Goal: Information Seeking & Learning: Learn about a topic

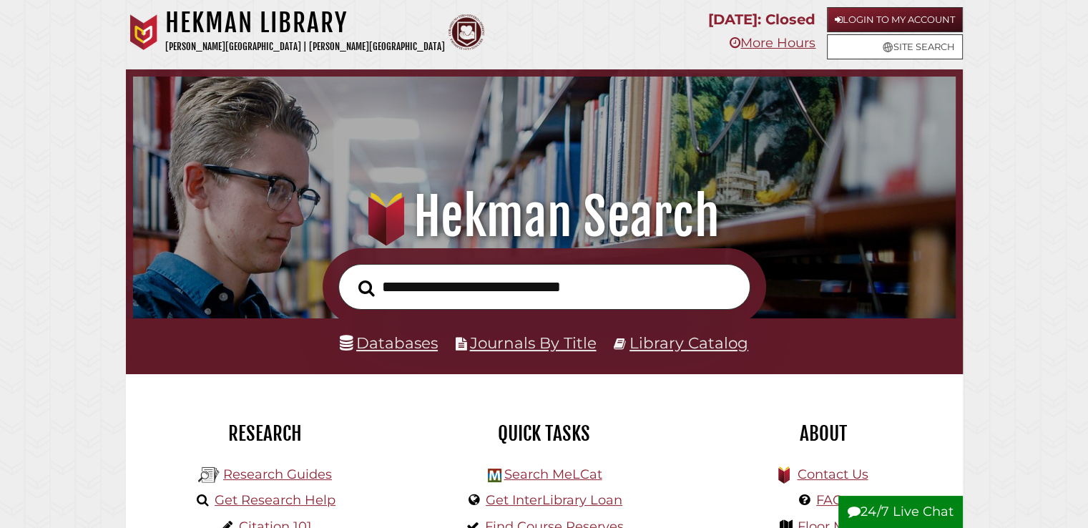
scroll to position [272, 815]
click at [513, 287] on input "text" at bounding box center [544, 287] width 412 height 46
type input "**********"
click at [351, 275] on button "Search" at bounding box center [366, 287] width 31 height 25
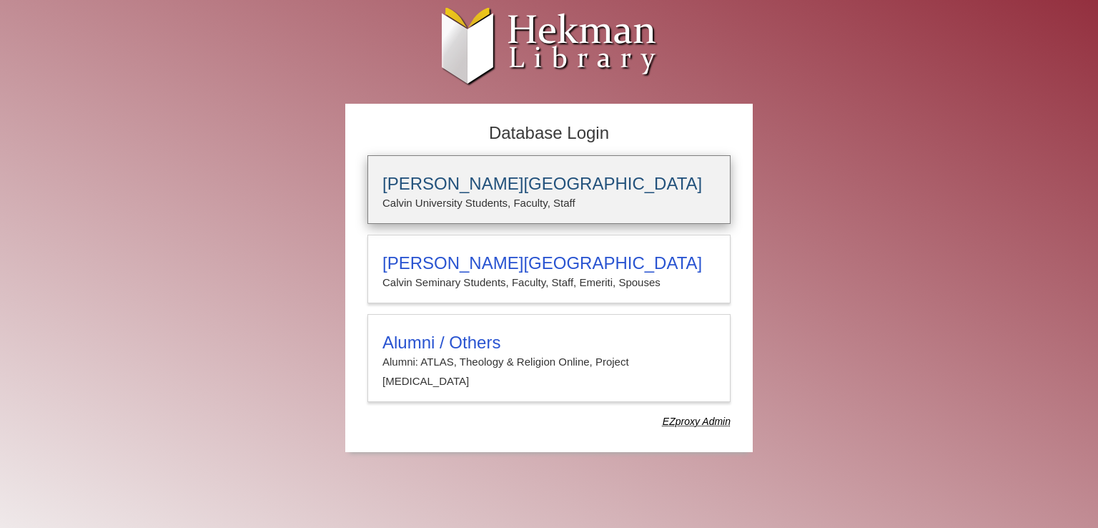
type input "*****"
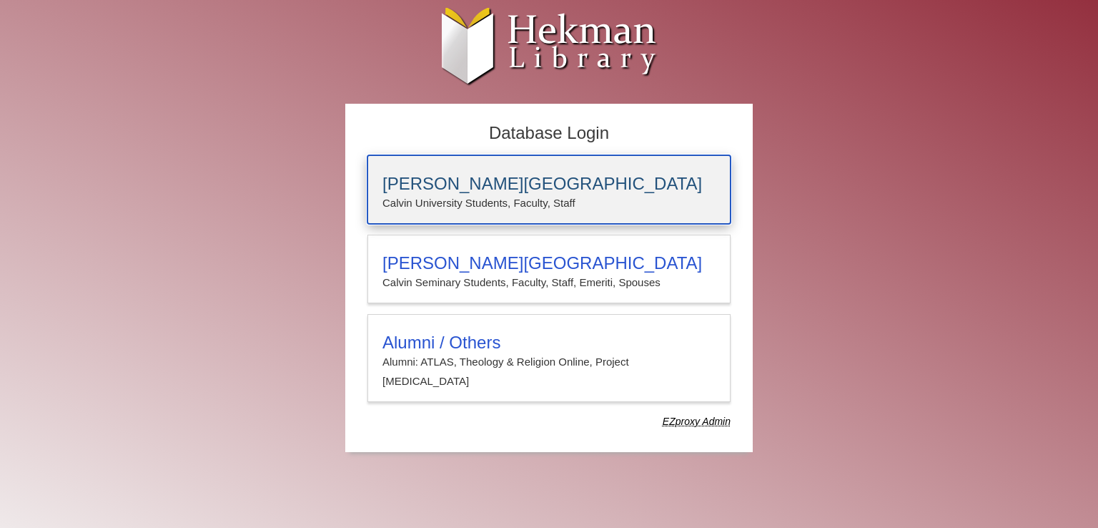
click at [574, 187] on h3 "Calvin University" at bounding box center [549, 184] width 333 height 20
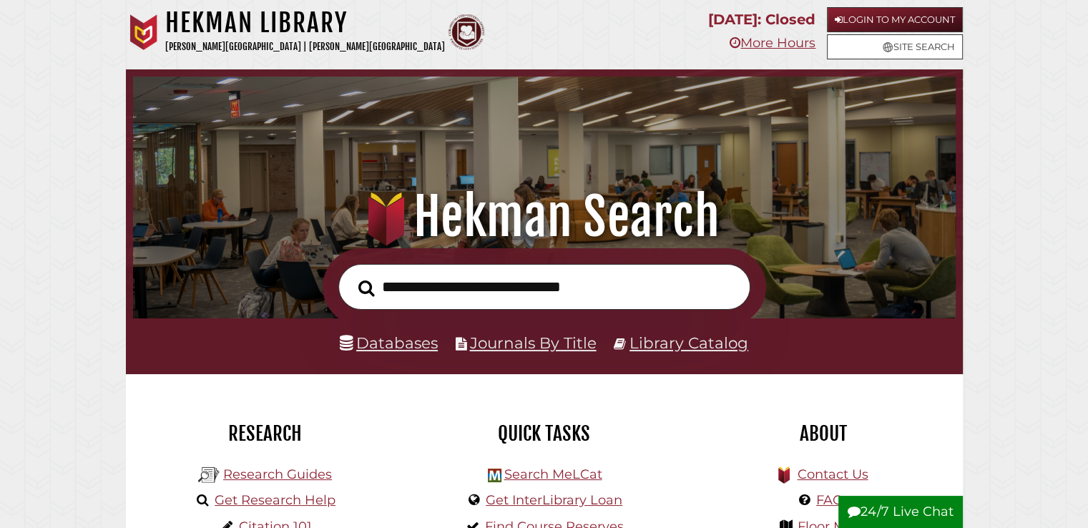
scroll to position [272, 815]
click at [896, 22] on link "Login to My Account" at bounding box center [895, 19] width 136 height 25
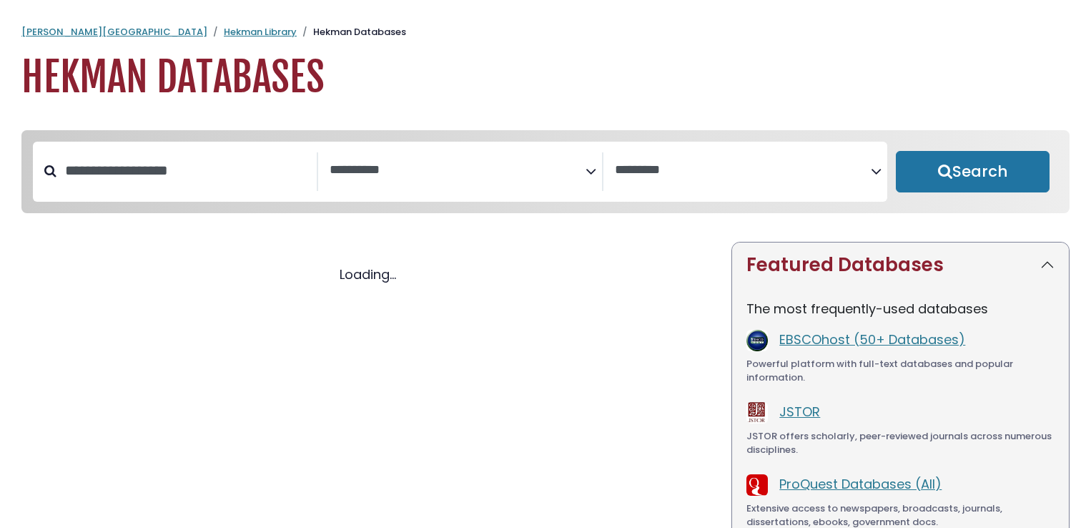
select select "Database Subject Filter"
select select "Database Vendors Filter"
select select "Database Subject Filter"
select select "Database Vendors Filter"
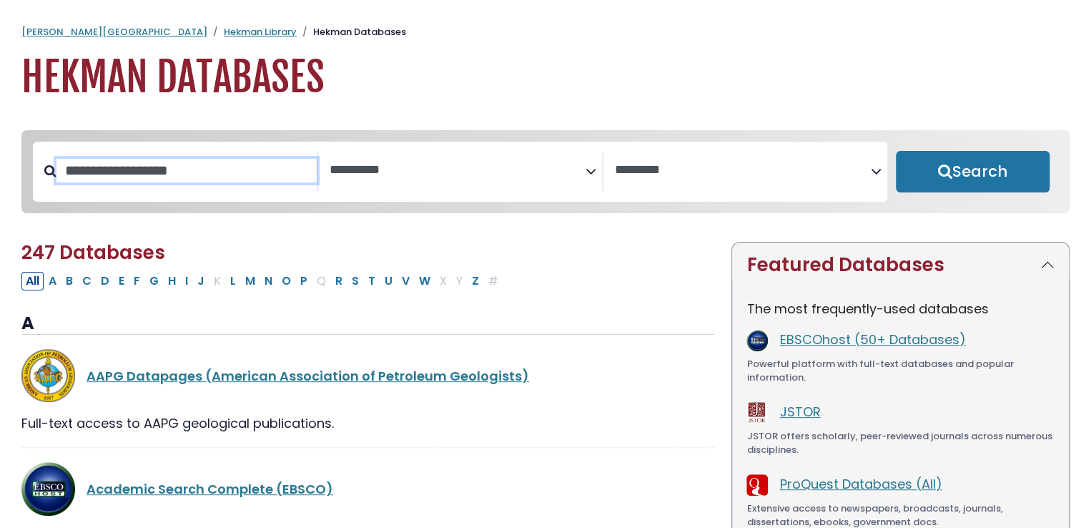
click at [220, 169] on input "Search database by title or keyword" at bounding box center [186, 171] width 260 height 24
type input "*****"
click at [896, 151] on button "Search" at bounding box center [973, 171] width 154 height 41
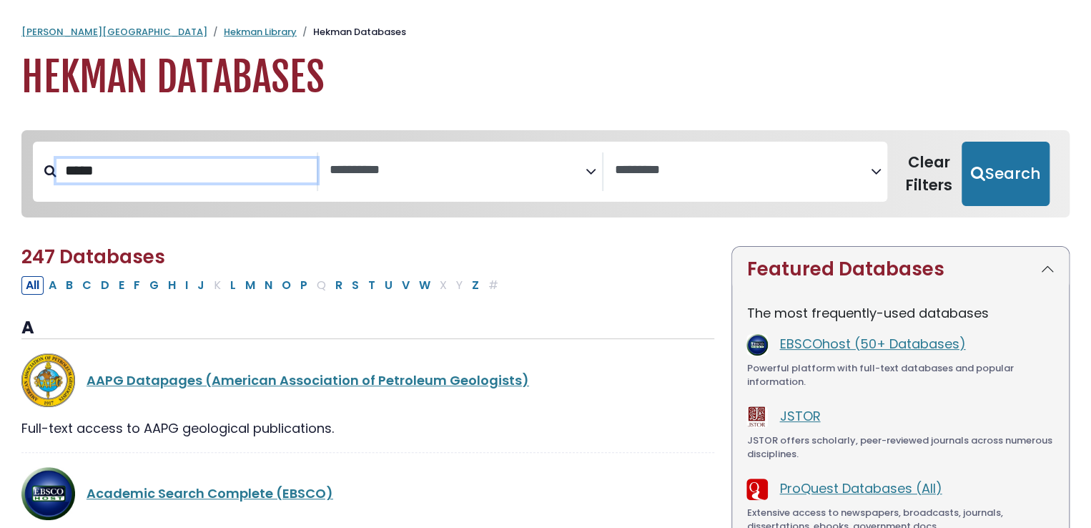
select select "Database Subject Filter"
select select "Database Vendors Filter"
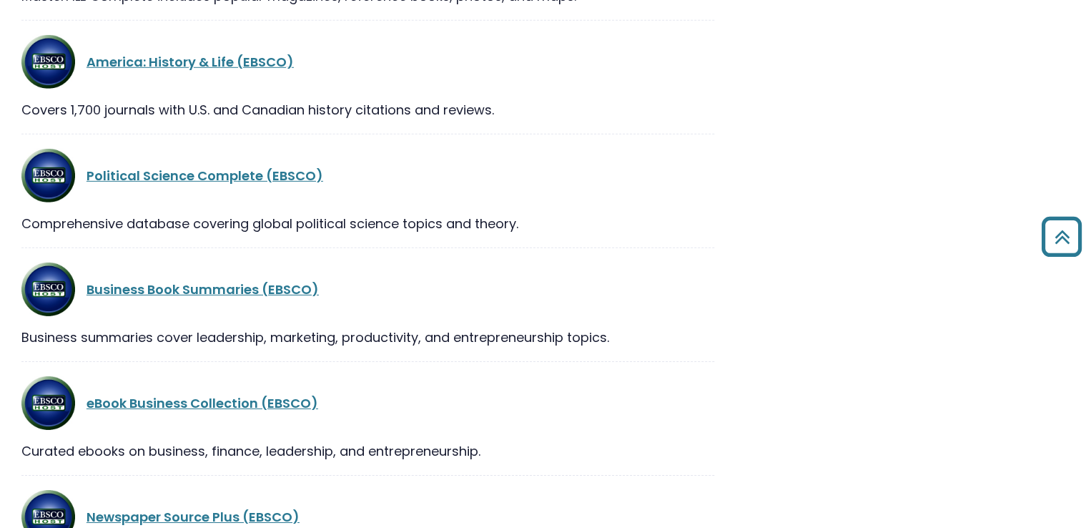
scroll to position [2096, 0]
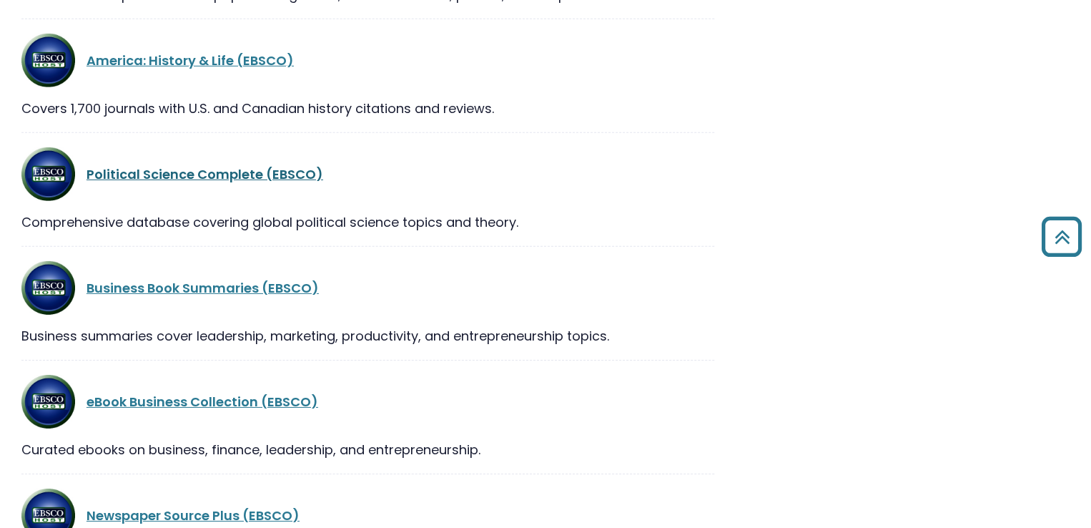
click at [229, 170] on link "Political Science Complete (EBSCO)" at bounding box center [205, 174] width 237 height 18
